Goal: Information Seeking & Learning: Learn about a topic

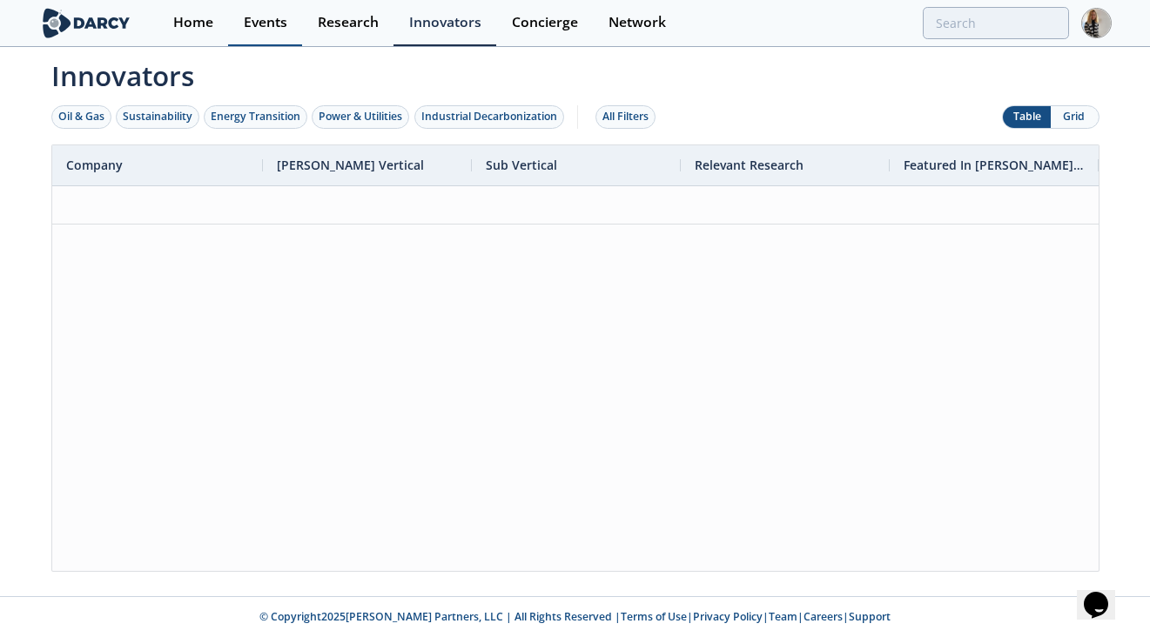
click at [265, 20] on div "Events" at bounding box center [266, 23] width 44 height 14
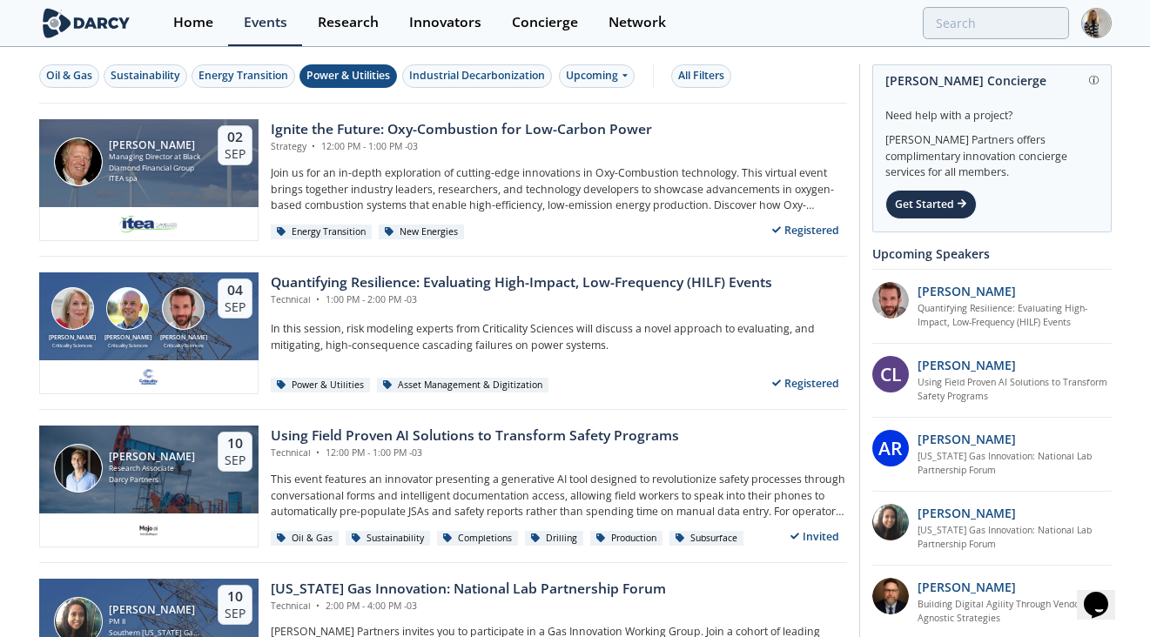
click at [355, 75] on div "Power & Utilities" at bounding box center [348, 76] width 84 height 16
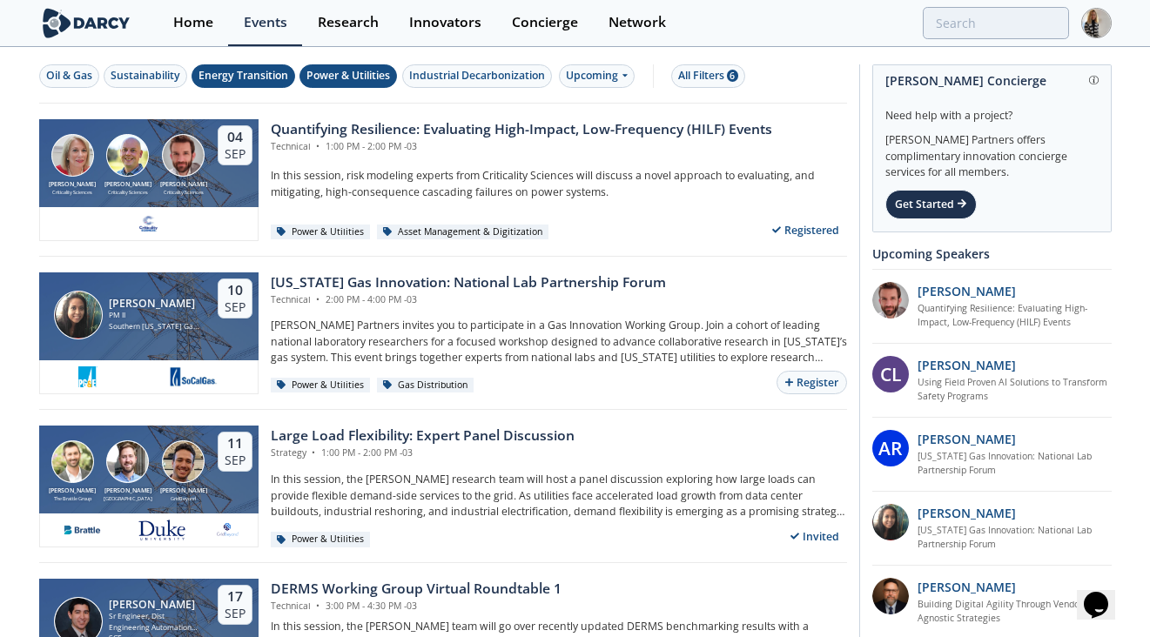
click at [240, 77] on div "Energy Transition" at bounding box center [243, 76] width 90 height 16
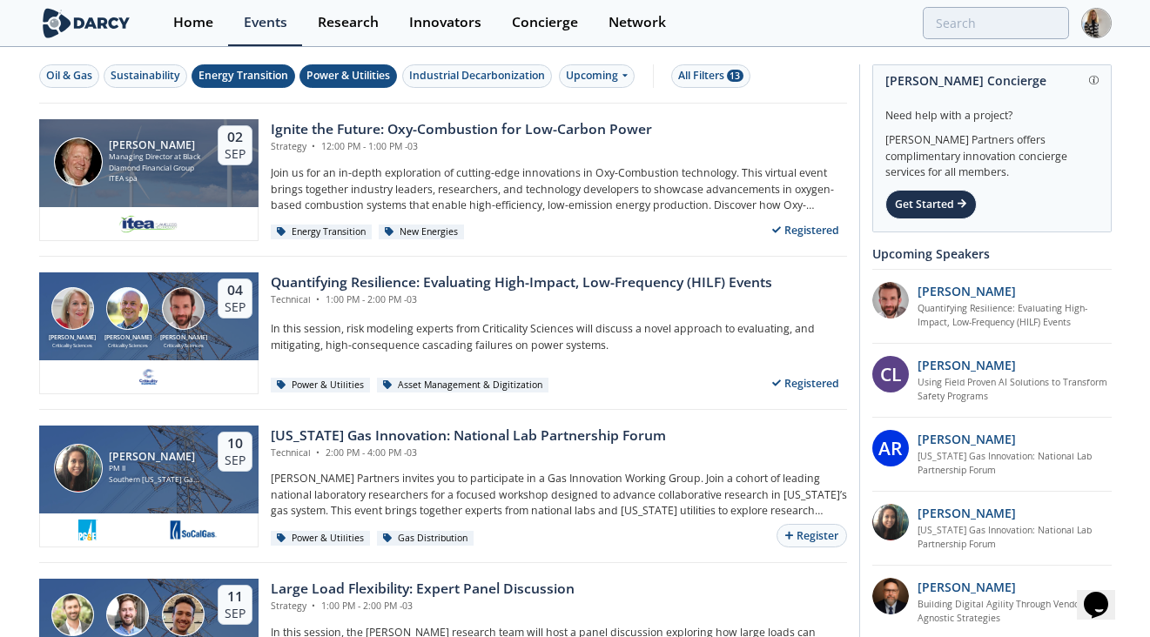
click at [371, 79] on div "Power & Utilities" at bounding box center [348, 76] width 84 height 16
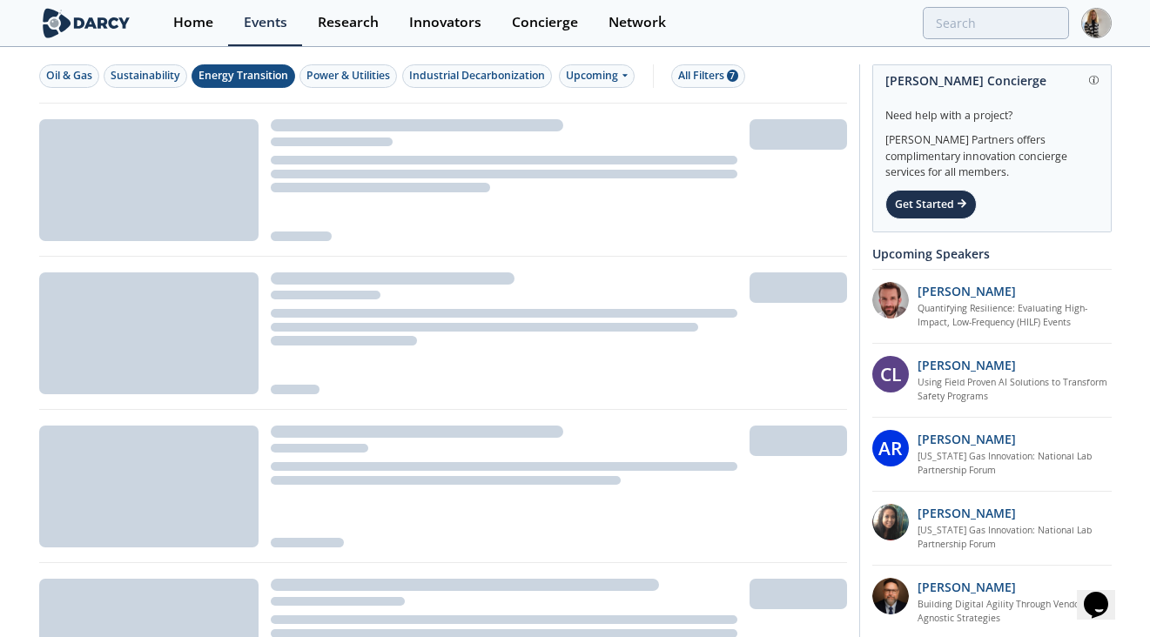
click at [265, 58] on div "Oil & Gas Sustainability Energy Transition Power & Utilities Industrial Decarbo…" at bounding box center [443, 76] width 808 height 55
click at [258, 70] on div "Energy Transition" at bounding box center [243, 76] width 90 height 16
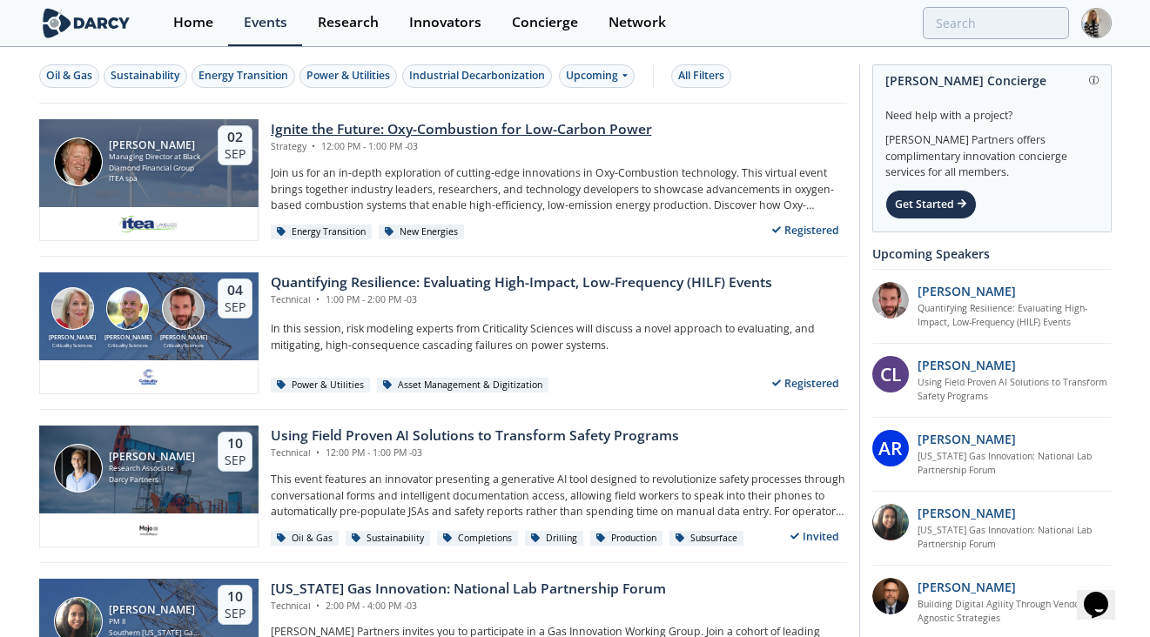
click at [507, 124] on div "Ignite the Future: Oxy-Combustion for Low-Carbon Power" at bounding box center [461, 129] width 381 height 21
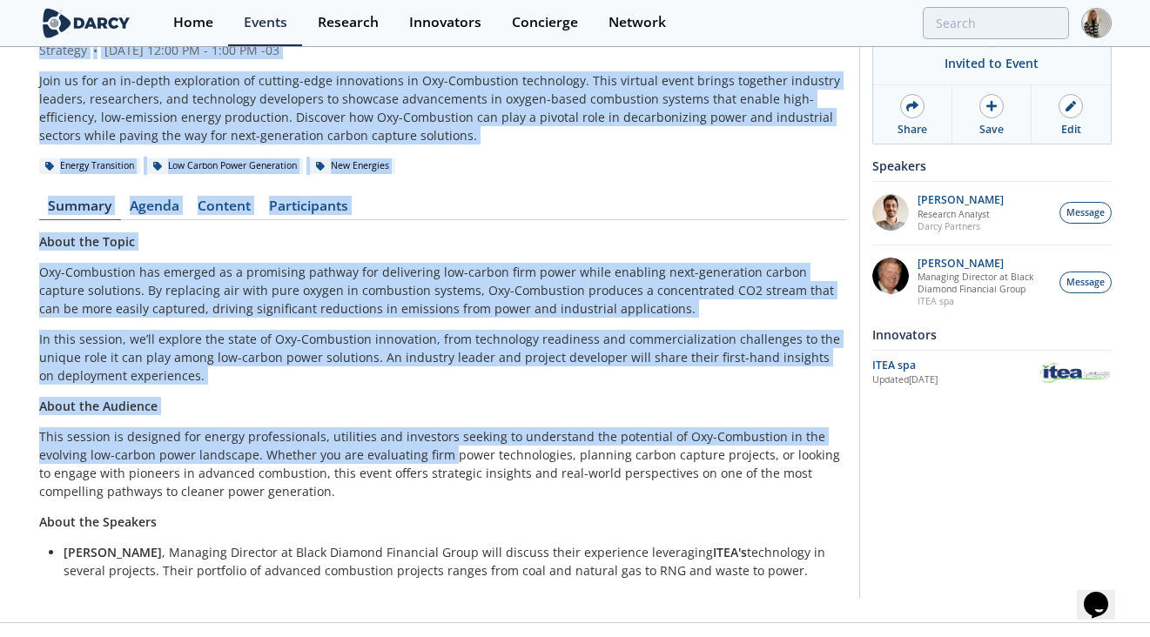
scroll to position [98, 0]
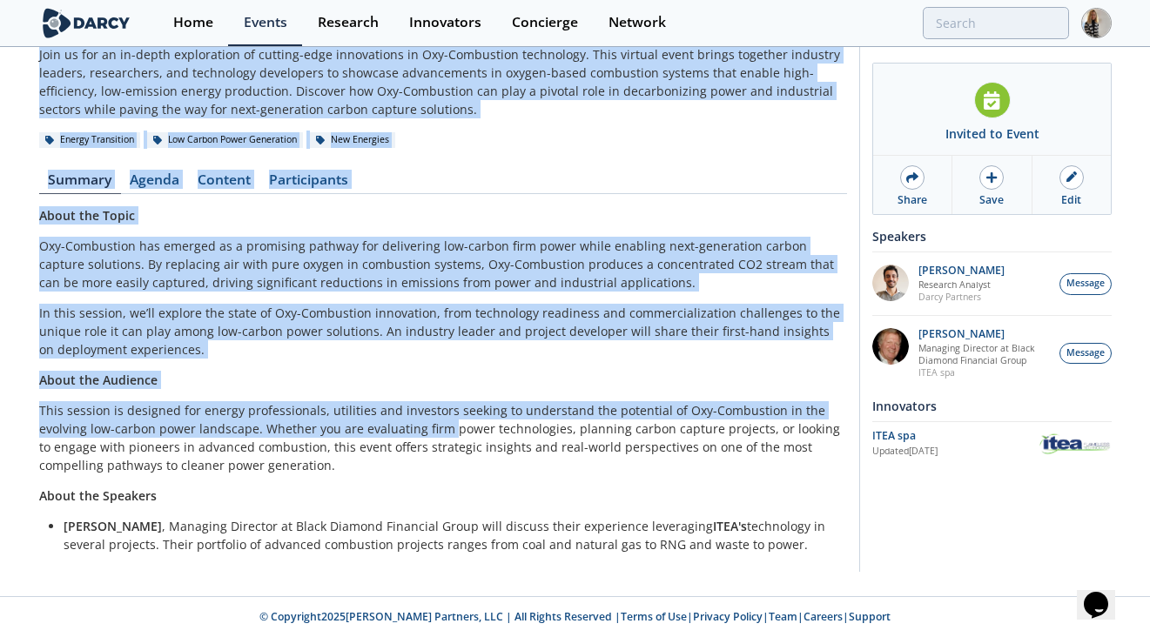
drag, startPoint x: 32, startPoint y: 91, endPoint x: 802, endPoint y: 546, distance: 894.3
click at [802, 546] on div "Ignite the Future: Oxy-Combustion for Low-Carbon Power Strategy • [DATE] 12:00 …" at bounding box center [575, 273] width 1150 height 646
copy div "Loremi dol Sitame: Con-Adipiscing eli Sed-Doeius Tempo Incididu • Utlaboree 3, …"
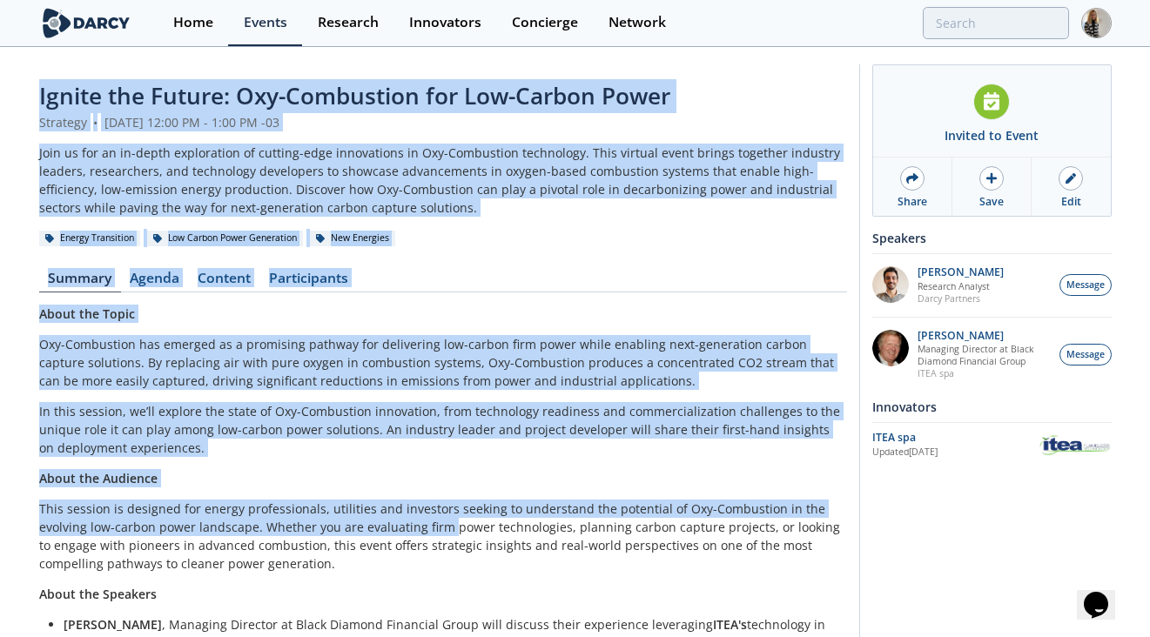
click at [452, 221] on header "Ignite the Future: Oxy-Combustion for Low-Carbon Power Strategy • [DATE] 12:00 …" at bounding box center [443, 163] width 808 height 168
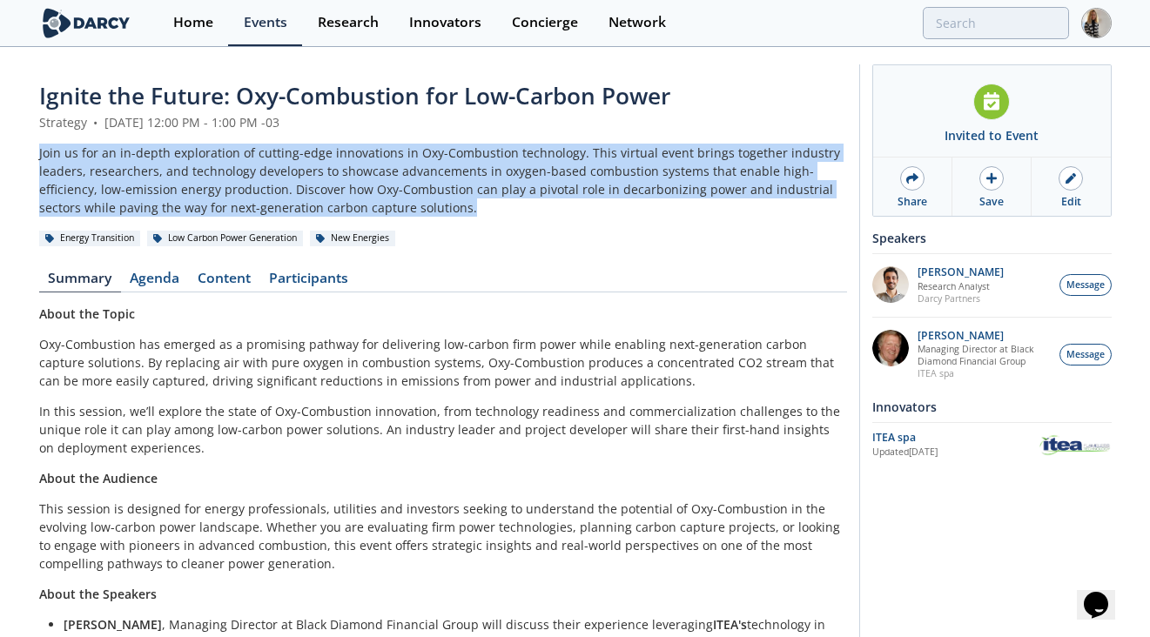
drag, startPoint x: 391, startPoint y: 208, endPoint x: 10, endPoint y: 151, distance: 384.7
click at [10, 151] on div "Ignite the Future: Oxy-Combustion for Low-Carbon Power Strategy • [DATE] 12:00 …" at bounding box center [575, 372] width 1150 height 646
copy div "Join us for an in-depth exploration of cutting-edge innovations in Oxy-Combusti…"
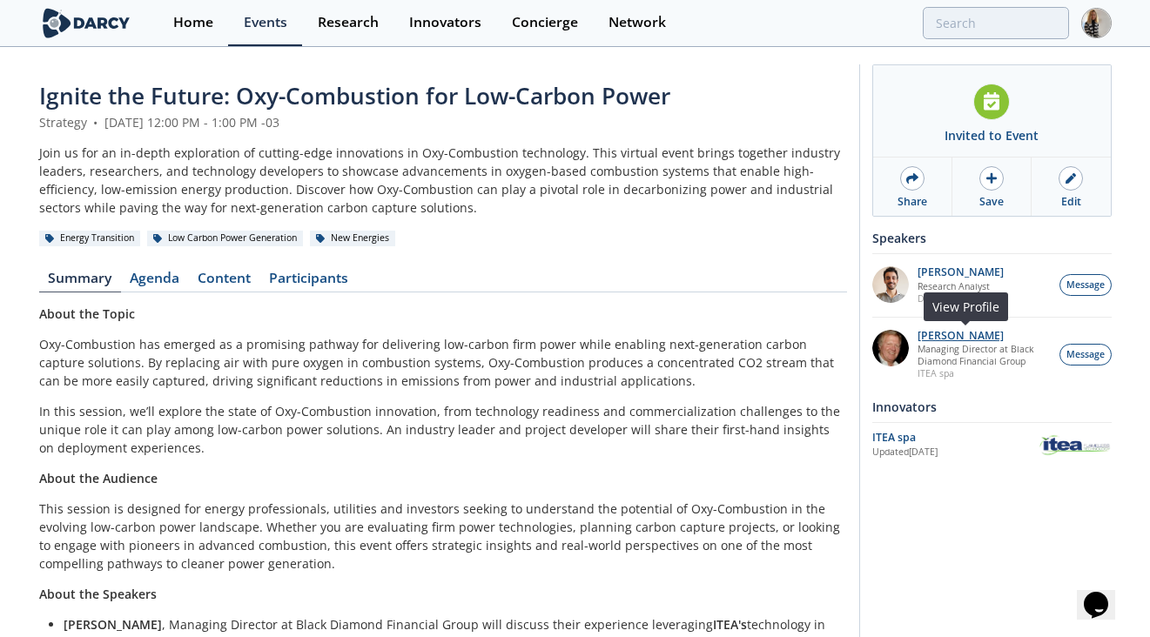
click at [977, 333] on p "[PERSON_NAME]" at bounding box center [983, 336] width 132 height 12
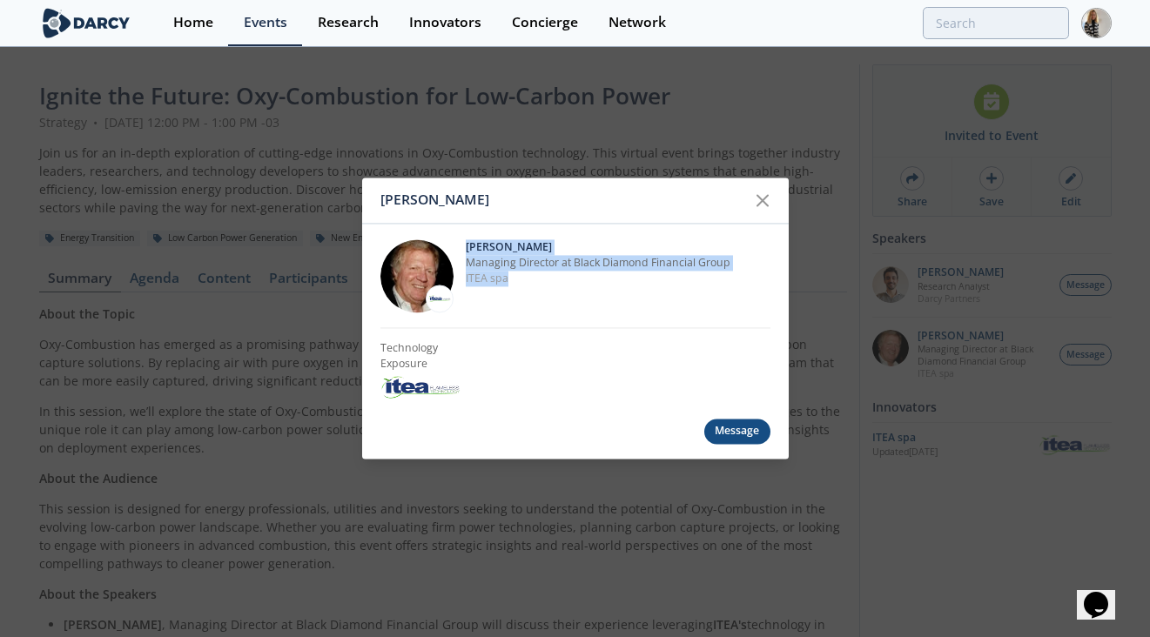
drag, startPoint x: 466, startPoint y: 248, endPoint x: 530, endPoint y: 289, distance: 76.3
click at [530, 289] on div "[PERSON_NAME] Managing Director at Black Diamond Financial Group ITEA spa" at bounding box center [618, 275] width 305 height 73
copy div "[PERSON_NAME] Managing Director at Black Diamond Financial Group ITEA spa"
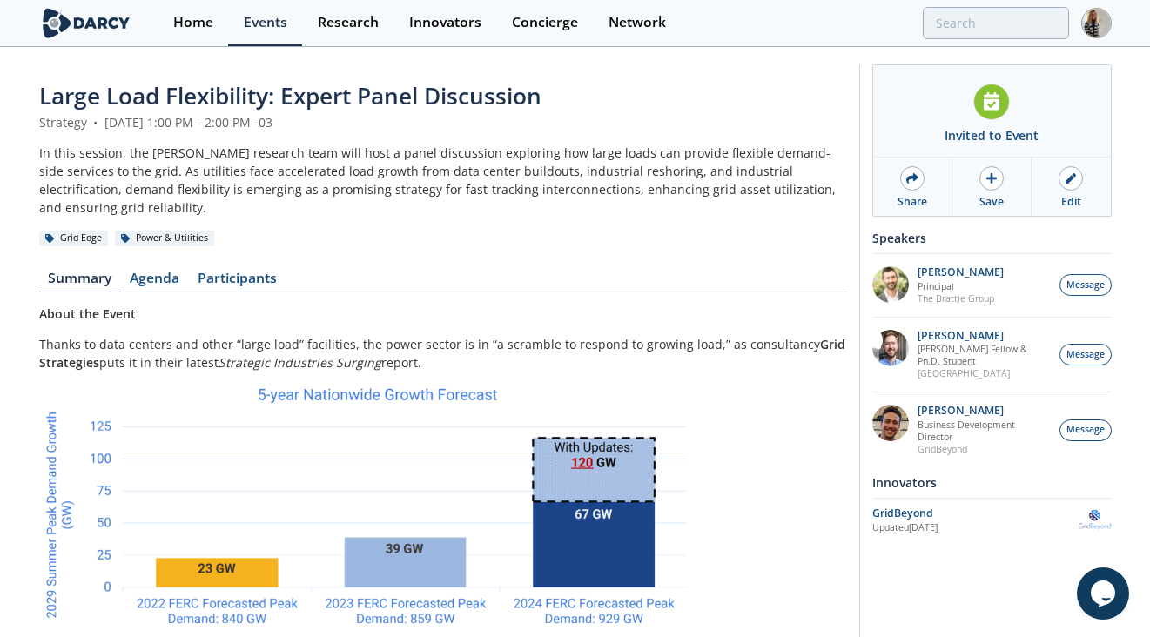
click at [415, 94] on span "Large Load Flexibility: Expert Panel Discussion" at bounding box center [290, 95] width 502 height 31
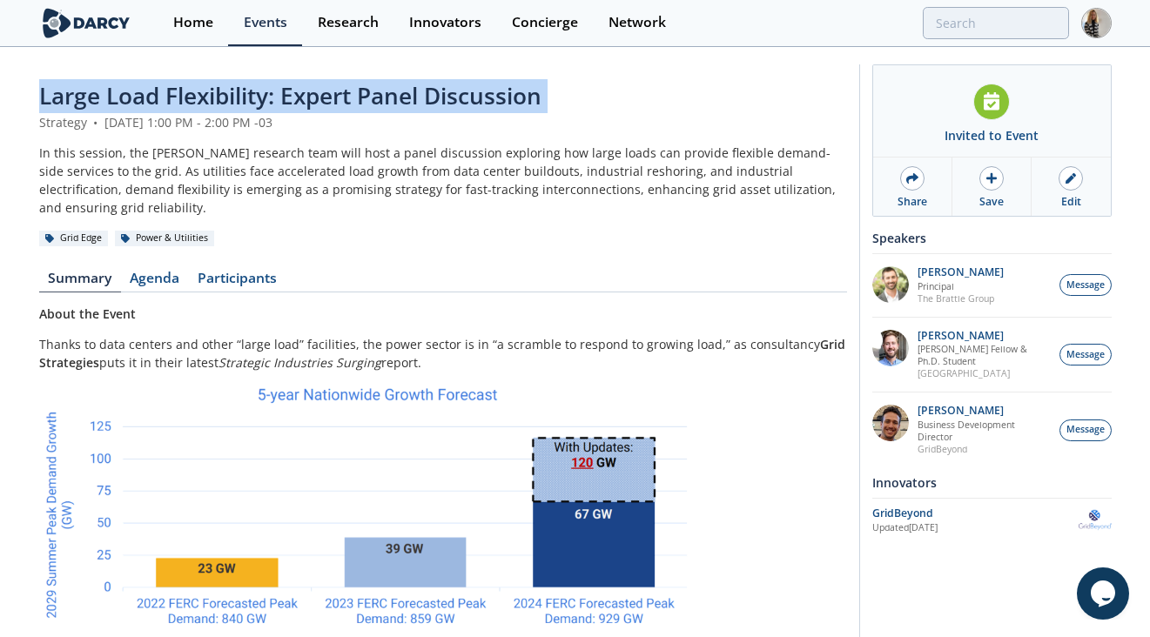
click at [415, 94] on span "Large Load Flexibility: Expert Panel Discussion" at bounding box center [290, 95] width 502 height 31
copy header "Large Load Flexibility: Expert Panel Discussion"
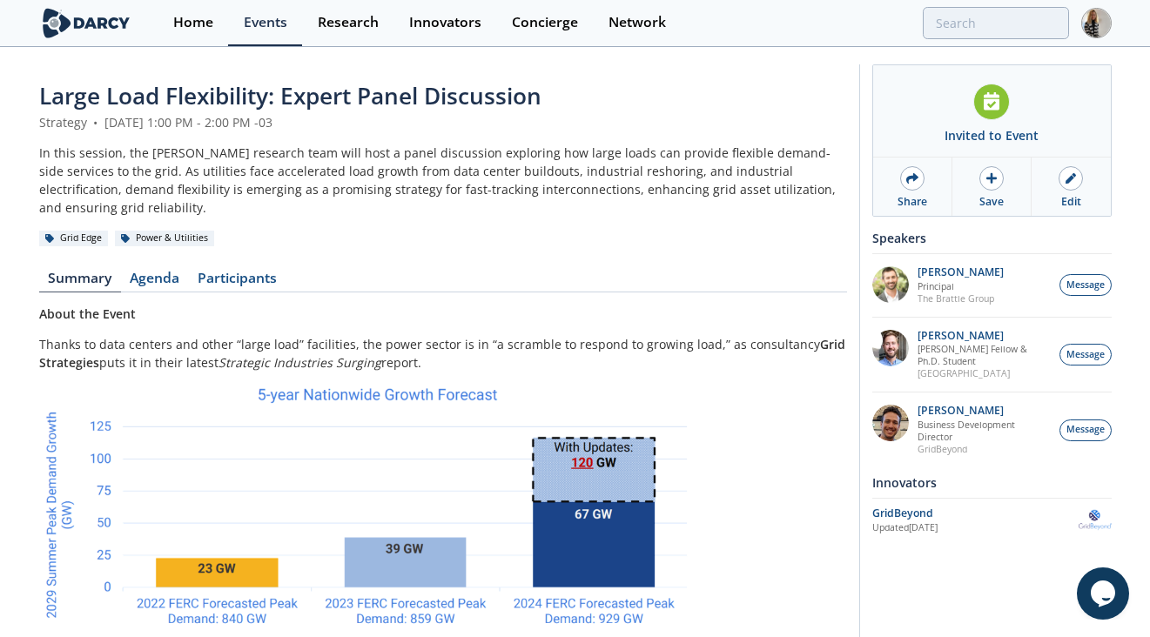
click at [342, 160] on div "In this session, the [PERSON_NAME] research team will host a panel discussion e…" at bounding box center [443, 180] width 808 height 73
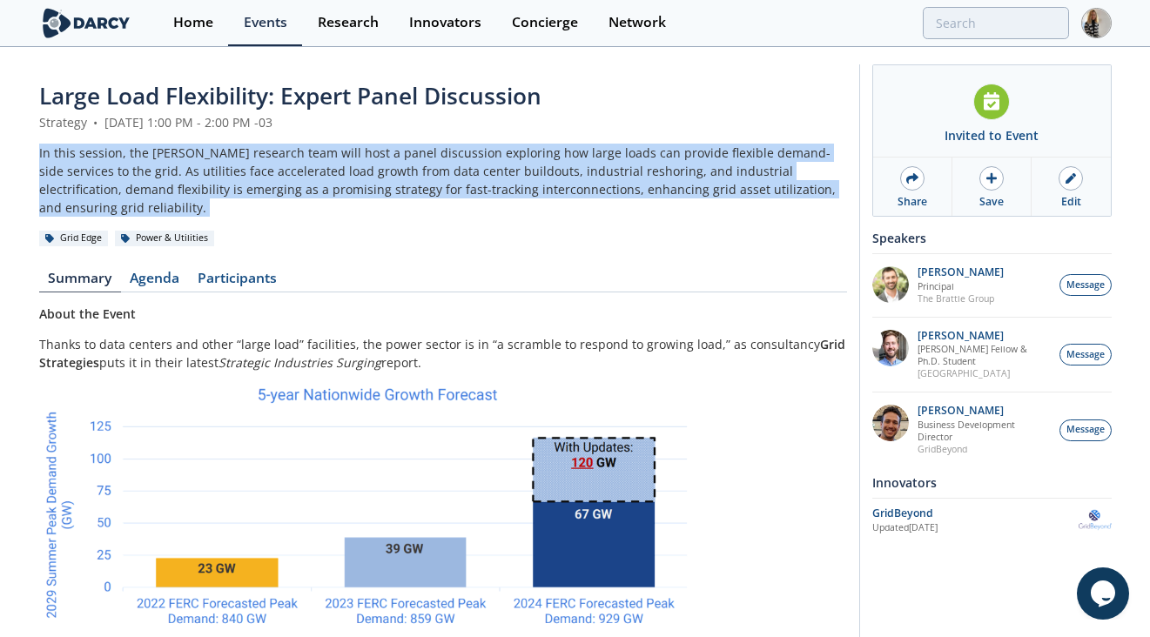
click at [342, 160] on div "In this session, the [PERSON_NAME] research team will host a panel discussion e…" at bounding box center [443, 180] width 808 height 73
copy header "In this session, the [PERSON_NAME] research team will host a panel discussion e…"
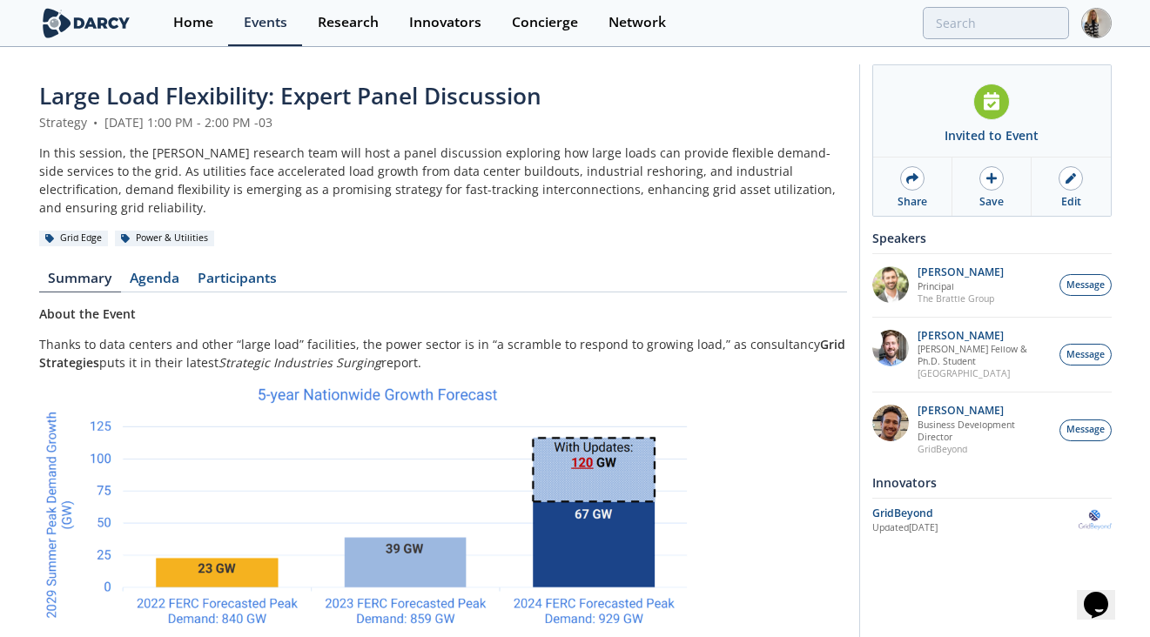
click at [95, 24] on img at bounding box center [86, 23] width 95 height 30
